Goal: Find contact information: Find contact information

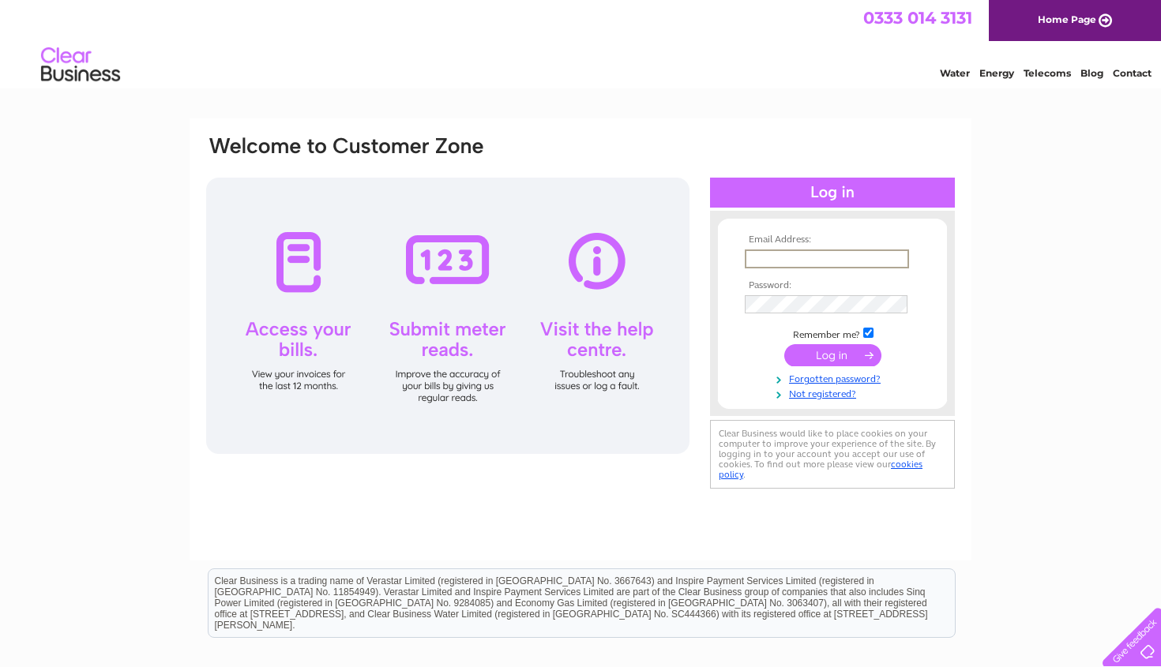
click at [744, 258] on input "text" at bounding box center [827, 259] width 164 height 19
click at [744, 270] on td at bounding box center [832, 258] width 183 height 25
click at [744, 261] on input "text" at bounding box center [827, 259] width 164 height 19
type input "enquiries@kirriemuirgolfclub.co.uk"
click at [744, 349] on input "submit" at bounding box center [832, 355] width 97 height 22
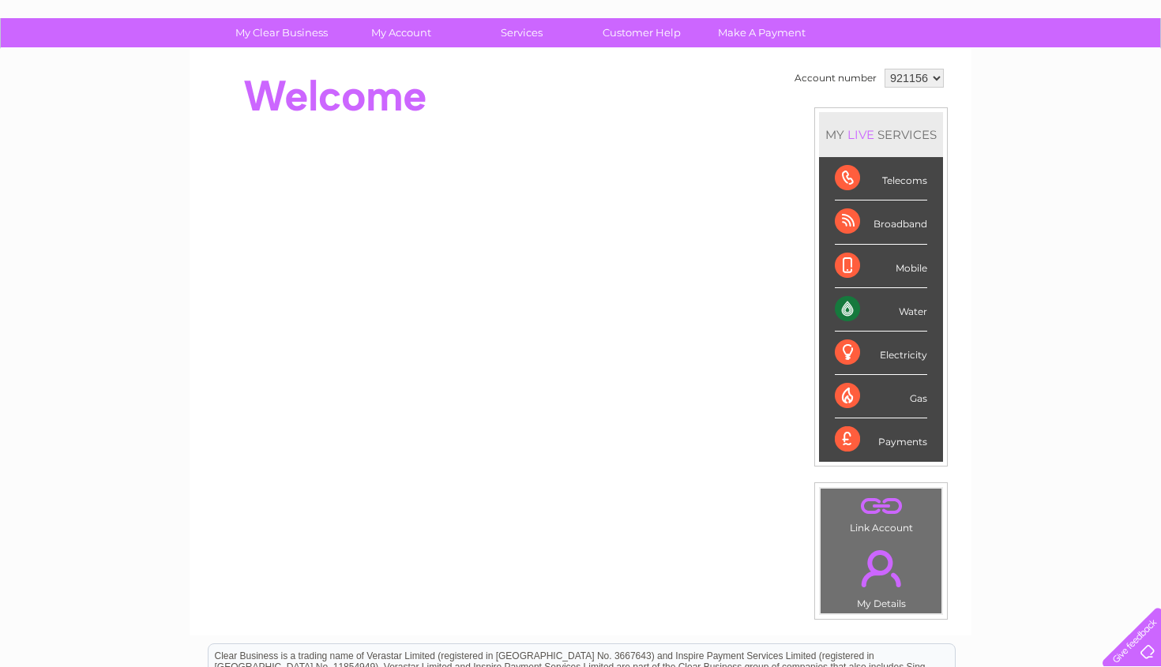
scroll to position [94, 0]
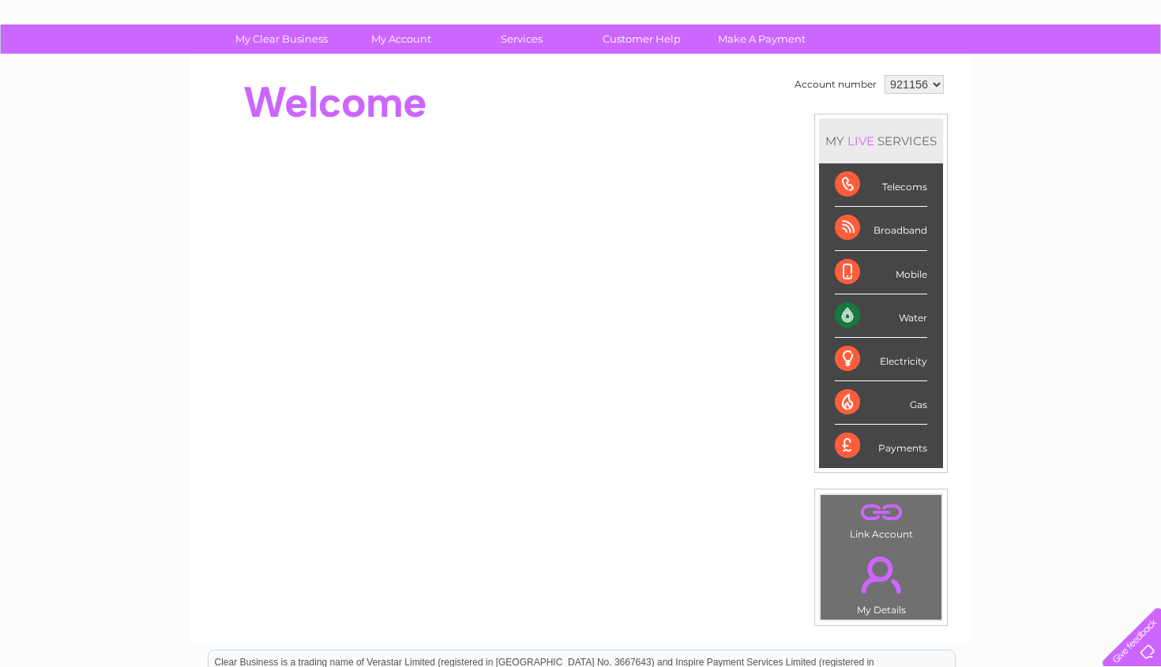
click at [895, 311] on div "Water" at bounding box center [881, 316] width 92 height 43
click at [664, 41] on link "Customer Help" at bounding box center [641, 38] width 130 height 29
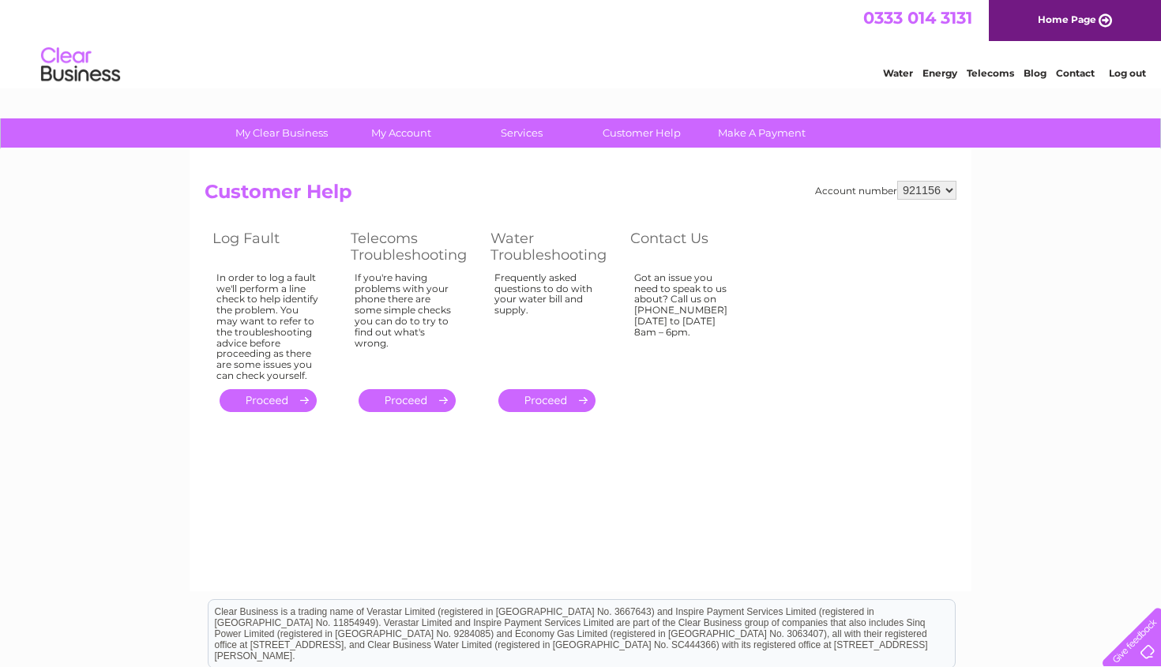
click at [1072, 71] on link "Contact" at bounding box center [1075, 73] width 39 height 12
